Goal: Task Accomplishment & Management: Manage account settings

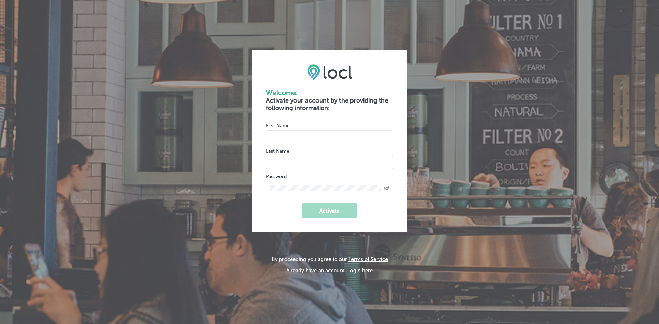
click at [338, 141] on input "name" at bounding box center [329, 137] width 127 height 14
type input "[GEOGRAPHIC_DATA]"
type input "R"
type input "Team"
click at [387, 189] on icon "Toggle password visibility" at bounding box center [386, 188] width 5 height 4
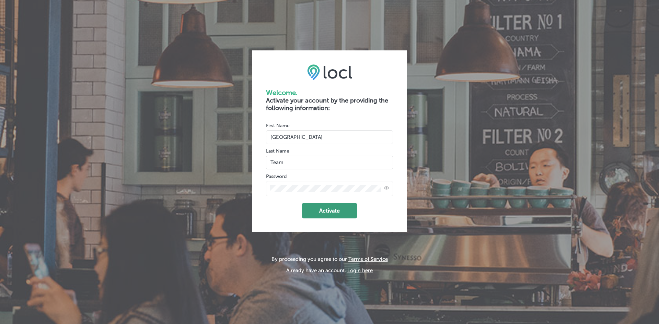
click at [336, 213] on button "Activate" at bounding box center [329, 210] width 55 height 15
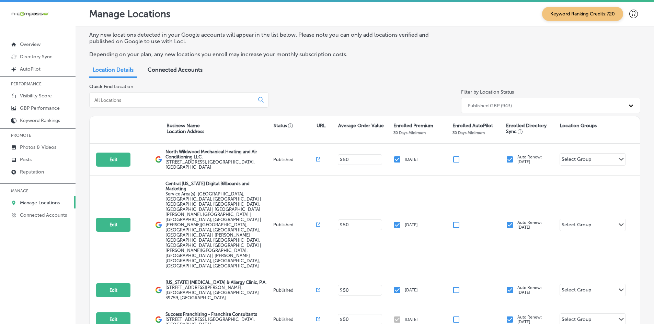
click at [629, 15] on icon at bounding box center [633, 14] width 9 height 9
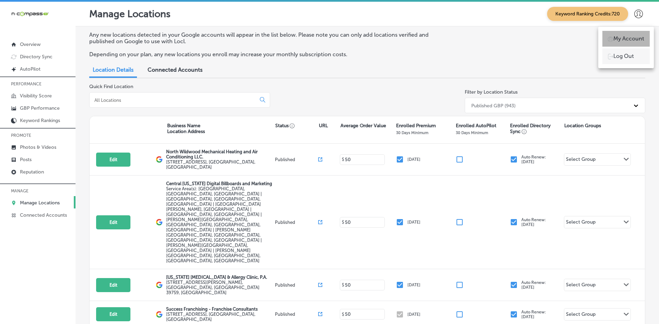
click at [628, 32] on li "My Account" at bounding box center [625, 39] width 47 height 16
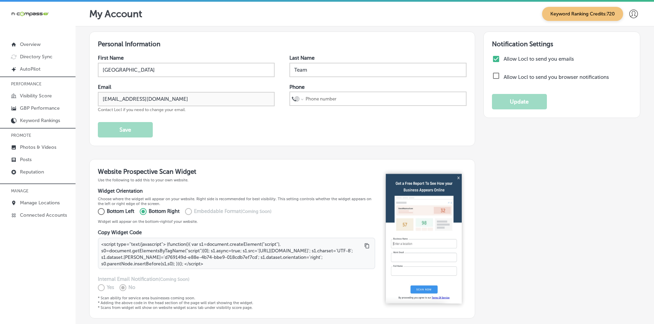
click at [494, 77] on input "checkbox" at bounding box center [496, 76] width 8 height 8
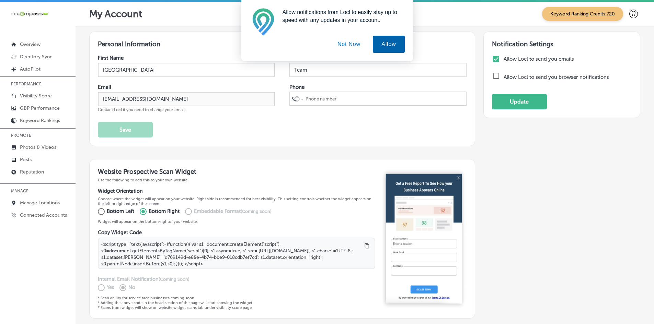
click at [382, 48] on button "Allow" at bounding box center [389, 44] width 32 height 17
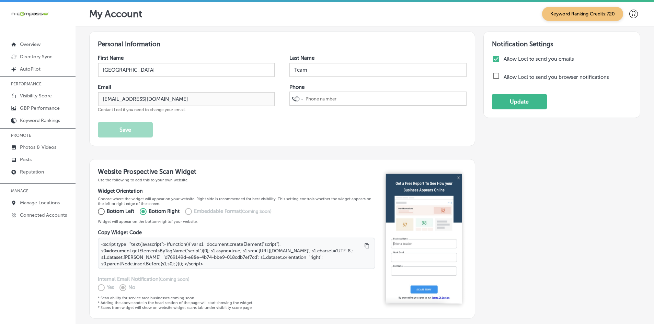
click at [492, 76] on input "checkbox" at bounding box center [496, 76] width 8 height 8
click at [506, 104] on button "Update" at bounding box center [519, 101] width 55 height 15
checkbox input "true"
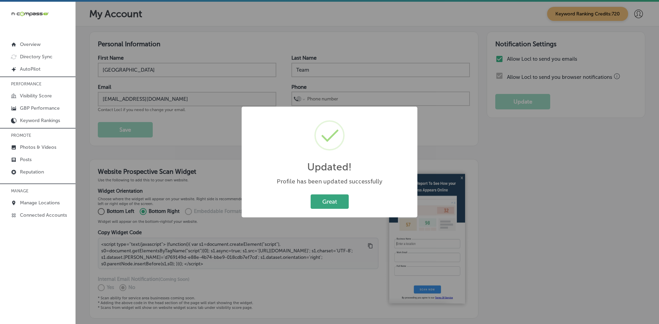
click at [336, 199] on button "Great" at bounding box center [330, 202] width 38 height 14
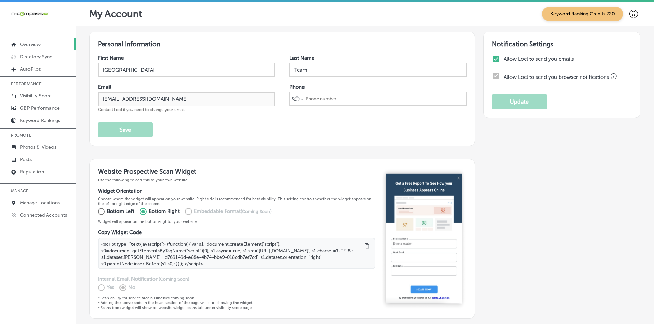
click at [40, 45] on p "Overview" at bounding box center [30, 45] width 21 height 6
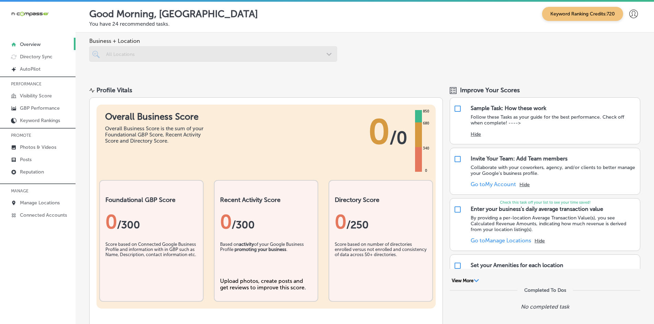
click at [629, 15] on icon at bounding box center [633, 14] width 9 height 9
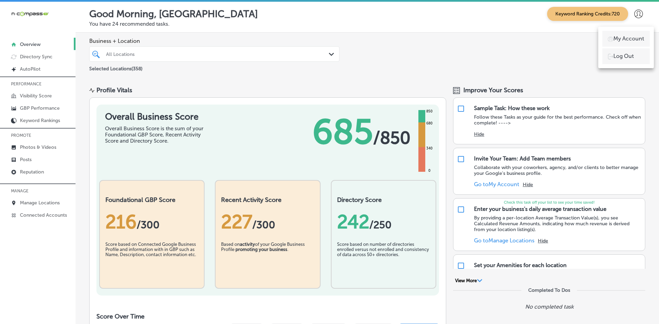
click at [628, 42] on p "My Account" at bounding box center [628, 39] width 31 height 8
